Goal: Information Seeking & Learning: Check status

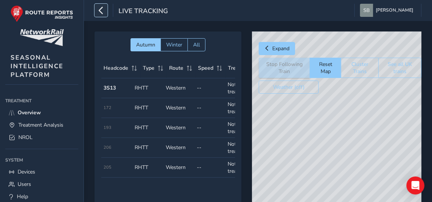
click at [99, 11] on icon "button" at bounding box center [101, 10] width 8 height 13
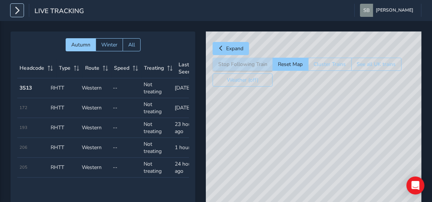
click at [17, 12] on icon "button" at bounding box center [17, 10] width 8 height 13
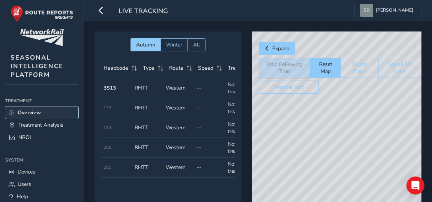
click at [31, 114] on span "Overview" at bounding box center [29, 112] width 23 height 7
click at [109, 87] on strong "3S13" at bounding box center [110, 87] width 12 height 7
click at [101, 13] on icon "button" at bounding box center [101, 10] width 8 height 13
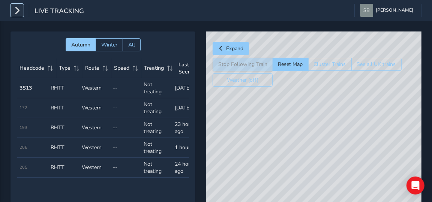
click at [16, 10] on icon "button" at bounding box center [17, 10] width 8 height 13
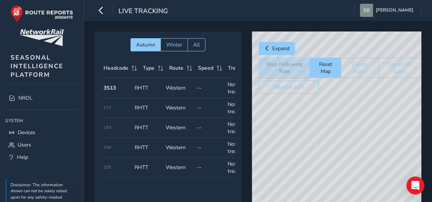
scroll to position [38, 0]
click at [399, 66] on button "See all UK trains" at bounding box center [399, 68] width 43 height 20
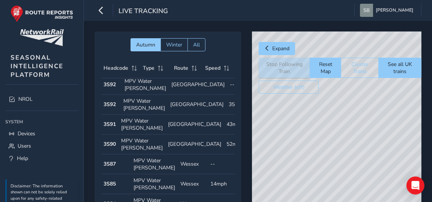
scroll to position [111, 0]
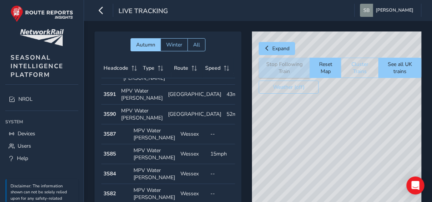
click at [109, 118] on strong "3S90" at bounding box center [110, 114] width 12 height 7
click at [179, 125] on td "Route [GEOGRAPHIC_DATA]" at bounding box center [195, 115] width 59 height 20
click at [109, 118] on strong "3S90" at bounding box center [110, 114] width 12 height 7
click at [119, 125] on td "Headcode 3S90" at bounding box center [110, 115] width 18 height 20
click at [111, 118] on strong "3S90" at bounding box center [110, 114] width 12 height 7
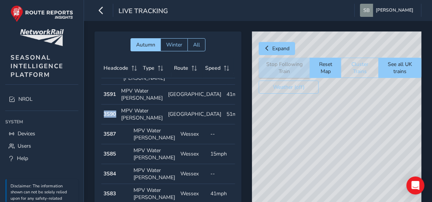
click at [111, 118] on strong "3S90" at bounding box center [110, 114] width 12 height 7
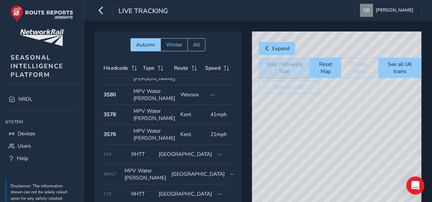
scroll to position [221, 0]
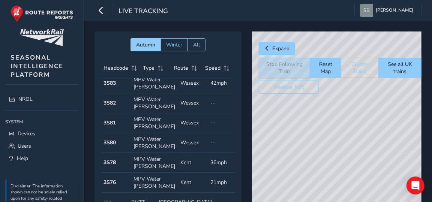
click at [107, 47] on strong "3S85" at bounding box center [110, 43] width 12 height 7
click at [208, 54] on td "Speed 9mph" at bounding box center [223, 44] width 30 height 20
click at [111, 47] on strong "3S85" at bounding box center [110, 43] width 12 height 7
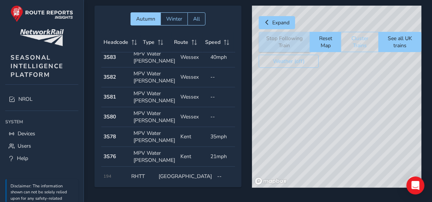
scroll to position [29, 0]
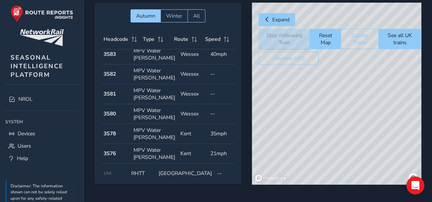
click at [187, 84] on td "Route Wessex" at bounding box center [193, 75] width 30 height 20
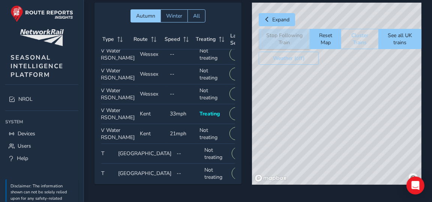
scroll to position [221, 45]
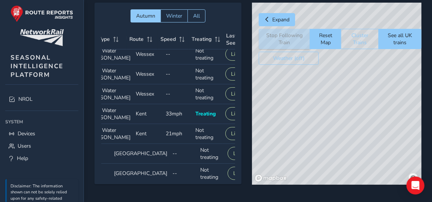
click at [225, 21] on button "Live" at bounding box center [235, 14] width 21 height 13
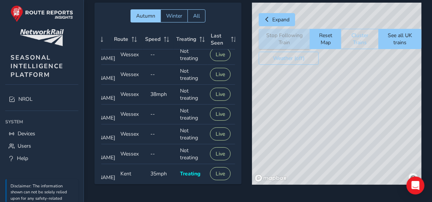
scroll to position [146, 60]
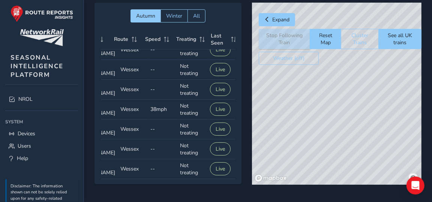
click at [214, 36] on button "Live" at bounding box center [224, 29] width 21 height 13
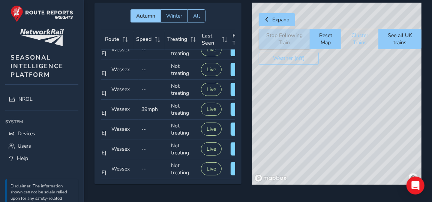
scroll to position [146, 87]
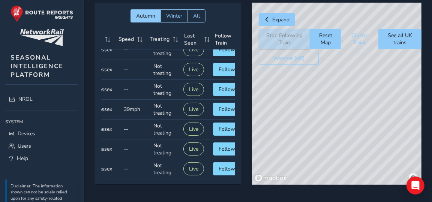
click at [219, 33] on span "Follow" at bounding box center [227, 29] width 17 height 7
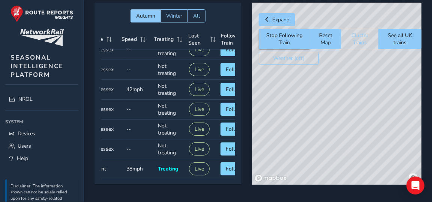
click at [338, 86] on div "© Mapbox © OpenStreetMap Improve this map © Maxar" at bounding box center [337, 94] width 170 height 182
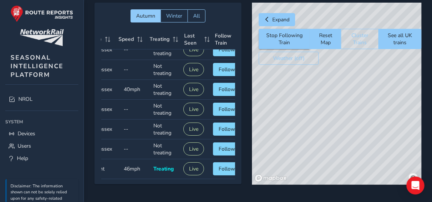
scroll to position [0, 0]
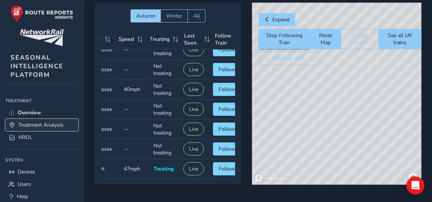
click at [42, 123] on span "Treatment Analysis" at bounding box center [40, 125] width 45 height 7
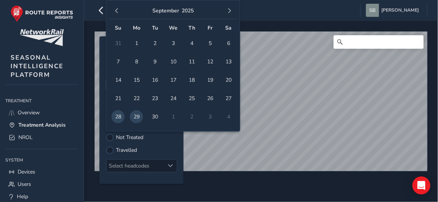
click at [138, 83] on body "Treatment Analysis [PERSON_NAME] Colour Scheme: Dark Dim Light Logout © Mapbox …" at bounding box center [219, 101] width 438 height 202
click at [116, 9] on span "button" at bounding box center [116, 10] width 5 height 5
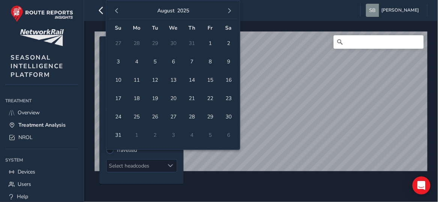
click at [116, 9] on span "button" at bounding box center [116, 10] width 5 height 5
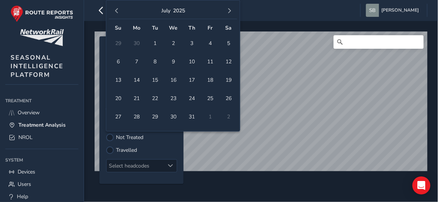
click at [116, 9] on span "button" at bounding box center [116, 10] width 5 height 5
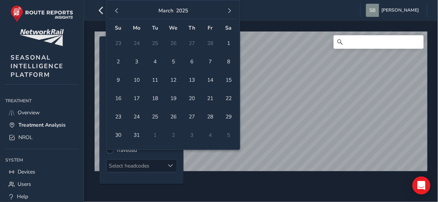
click at [116, 9] on span "button" at bounding box center [116, 10] width 5 height 5
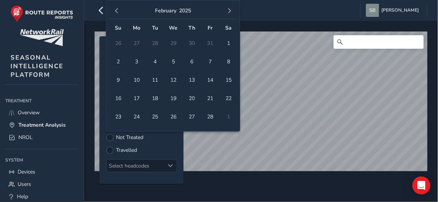
click at [116, 9] on span "button" at bounding box center [116, 10] width 5 height 5
click at [177, 82] on span "13" at bounding box center [173, 80] width 13 height 13
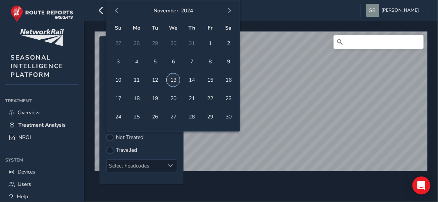
type input "[DATE] - [DATE]"
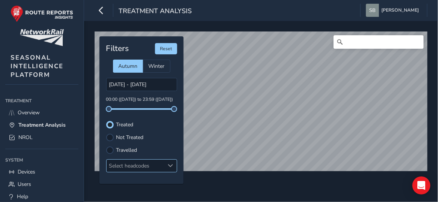
click at [171, 164] on span at bounding box center [170, 165] width 5 height 5
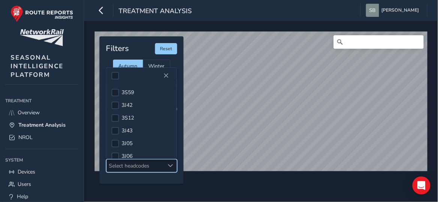
click at [171, 164] on span at bounding box center [170, 165] width 5 height 5
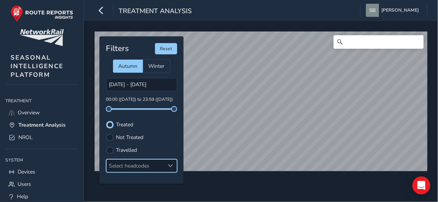
click at [171, 164] on span at bounding box center [170, 165] width 5 height 5
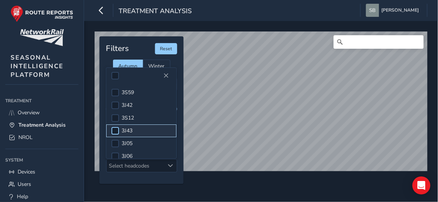
click at [115, 128] on div at bounding box center [115, 131] width 8 height 8
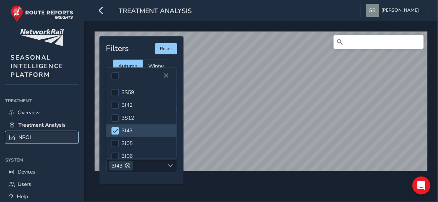
click at [25, 136] on span "NROL" at bounding box center [25, 137] width 14 height 7
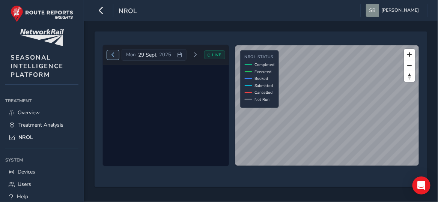
click at [114, 53] on span "Previous day" at bounding box center [113, 55] width 5 height 5
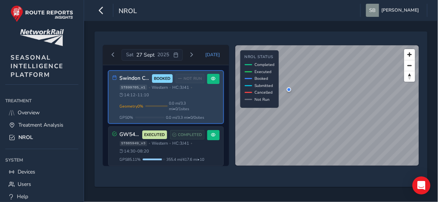
click at [158, 74] on span "BOOKED" at bounding box center [162, 78] width 21 height 9
click at [212, 78] on span at bounding box center [213, 79] width 5 height 5
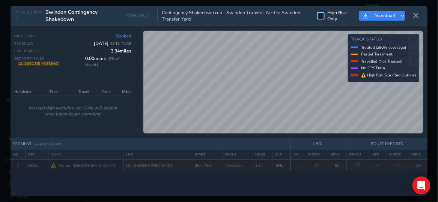
click at [323, 14] on div at bounding box center [321, 16] width 8 height 8
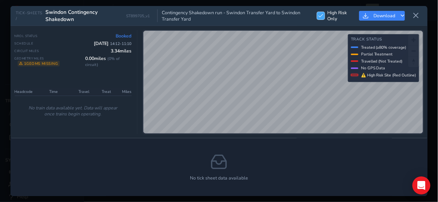
click at [323, 14] on span at bounding box center [320, 16] width 5 height 5
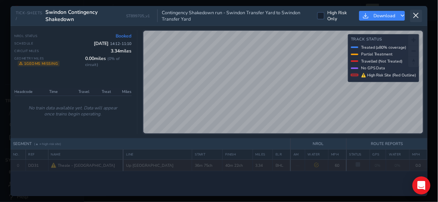
click at [416, 17] on icon at bounding box center [416, 15] width 7 height 7
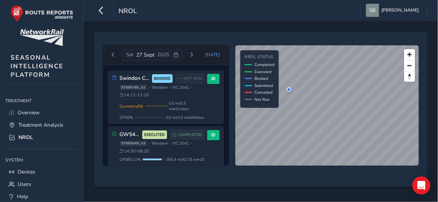
scroll to position [5, 0]
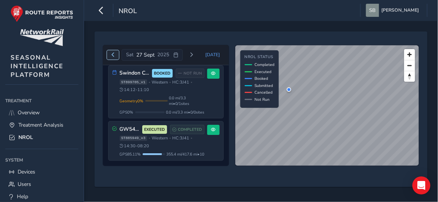
click at [114, 54] on span "Previous day" at bounding box center [113, 55] width 5 height 5
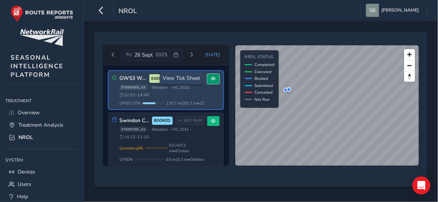
click at [211, 78] on span at bounding box center [213, 79] width 5 height 5
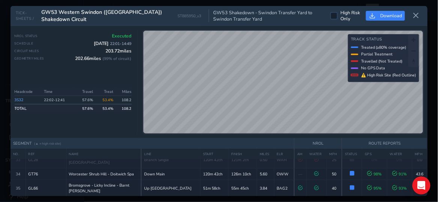
scroll to position [432, 0]
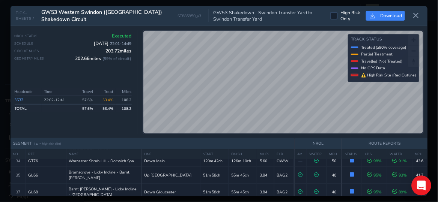
click at [427, 180] on div "Open Intercom Messenger" at bounding box center [421, 186] width 20 height 20
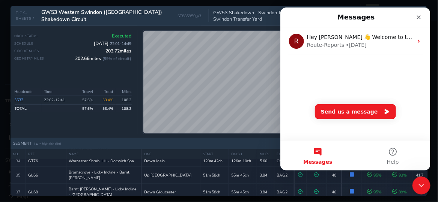
scroll to position [0, 0]
click at [417, 15] on icon "Close" at bounding box center [418, 17] width 6 height 6
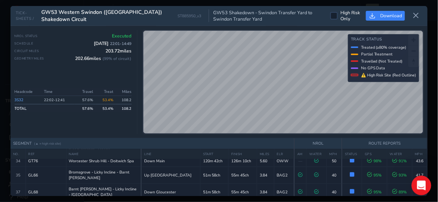
click at [425, 194] on html at bounding box center [420, 185] width 18 height 18
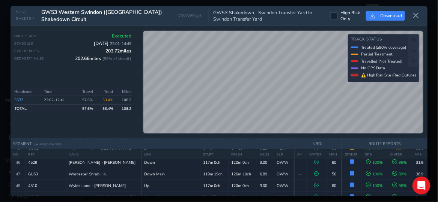
scroll to position [585, 0]
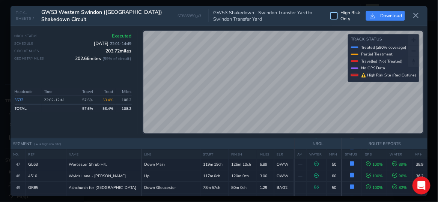
click at [332, 14] on div at bounding box center [334, 16] width 8 height 8
